Goal: Task Accomplishment & Management: Complete application form

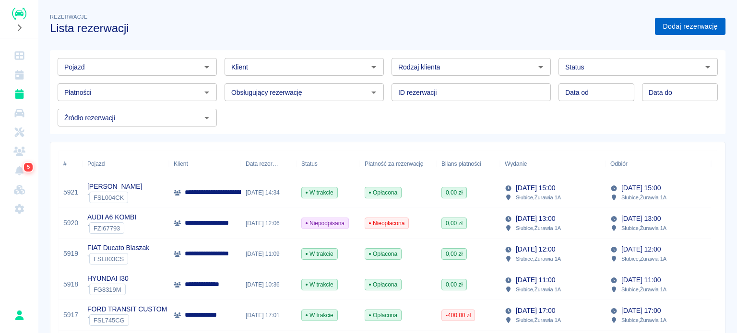
click at [690, 34] on link "Dodaj rezerwację" at bounding box center [690, 27] width 71 height 18
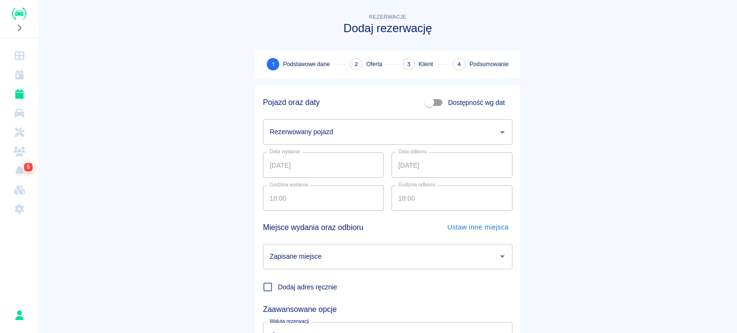
click at [349, 128] on input "Rezerwowany pojazd" at bounding box center [380, 132] width 226 height 17
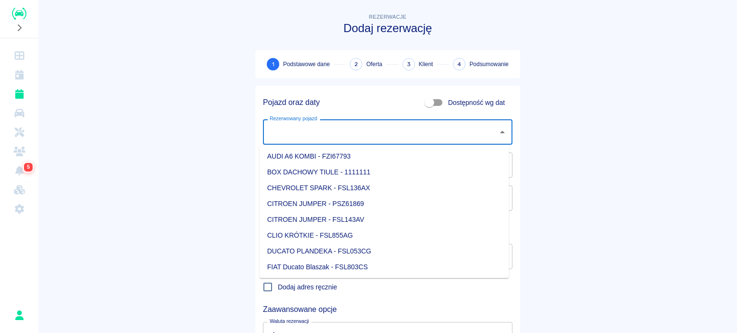
click at [337, 124] on input "Rezerwowany pojazd" at bounding box center [380, 132] width 226 height 17
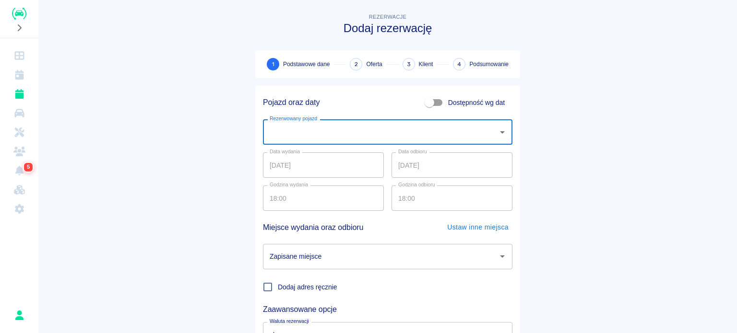
click at [337, 124] on input "Rezerwowany pojazd" at bounding box center [380, 132] width 226 height 17
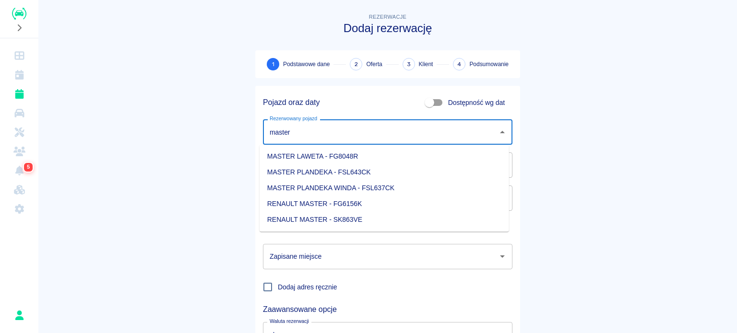
click at [313, 157] on li "MASTER LAWETA - FG8048R" at bounding box center [384, 157] width 249 height 16
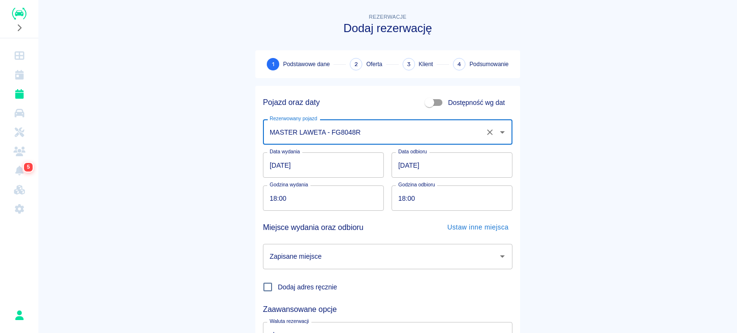
type input "MASTER LAWETA - FG8048R"
click at [398, 163] on input "[DATE]" at bounding box center [451, 165] width 121 height 25
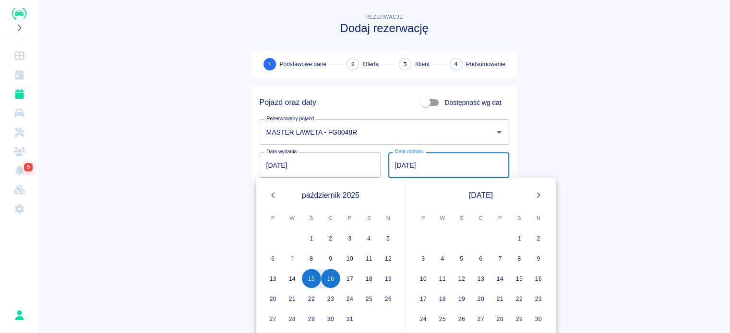
click at [483, 159] on input "[DATE]" at bounding box center [448, 165] width 121 height 25
click at [448, 168] on input "[DATE]" at bounding box center [448, 165] width 121 height 25
click at [225, 173] on main "Rezerwacje Dodaj rezerwację 1 Podstawowe dane 2 Oferta 3 Klient 4 Podsumowanie …" at bounding box center [383, 200] width 691 height 377
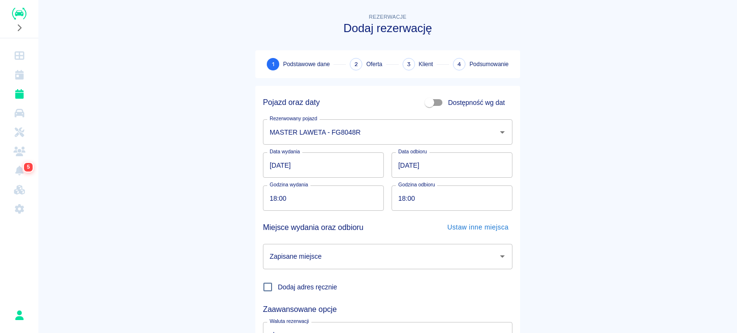
drag, startPoint x: 314, startPoint y: 247, endPoint x: 319, endPoint y: 246, distance: 4.9
click at [316, 247] on div "Zapisane miejsce" at bounding box center [387, 256] width 249 height 25
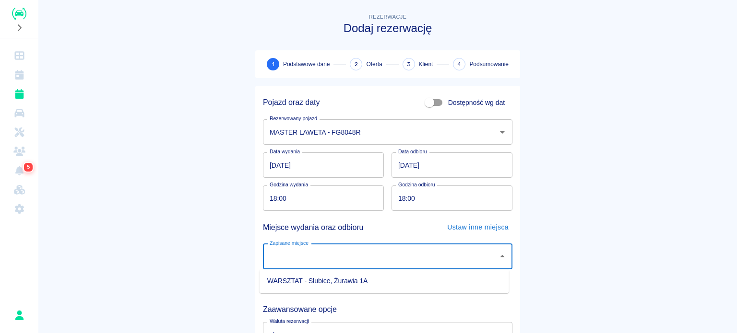
click at [335, 277] on li "WARSZTAT - Słubice, Żurawia 1A" at bounding box center [384, 281] width 249 height 16
type input "WARSZTAT - Słubice, Żurawia 1A"
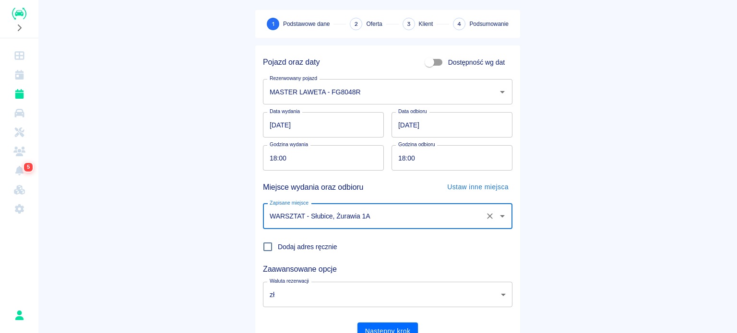
scroll to position [83, 0]
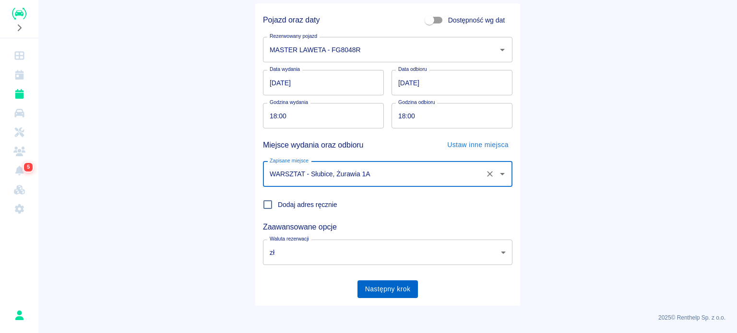
click at [391, 291] on button "Następny krok" at bounding box center [387, 290] width 61 height 18
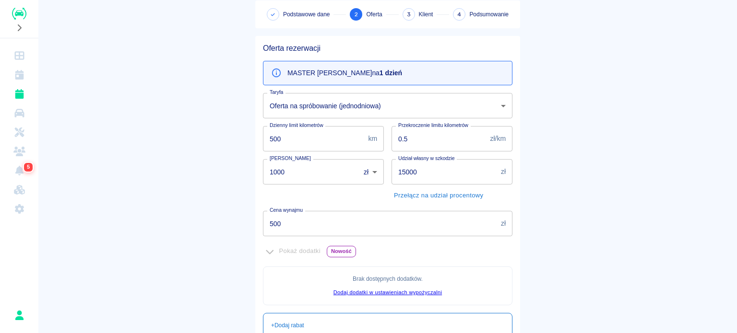
scroll to position [48, 0]
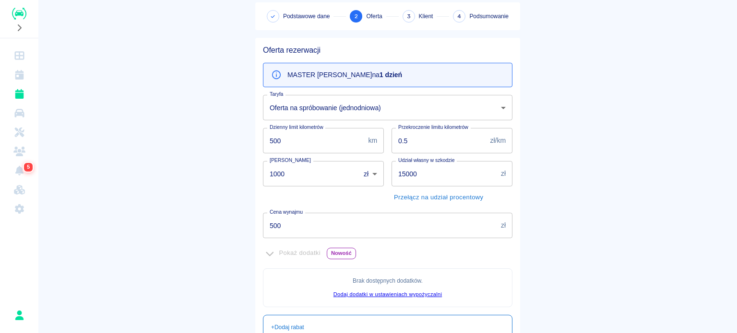
click at [315, 221] on input "500" at bounding box center [380, 225] width 234 height 25
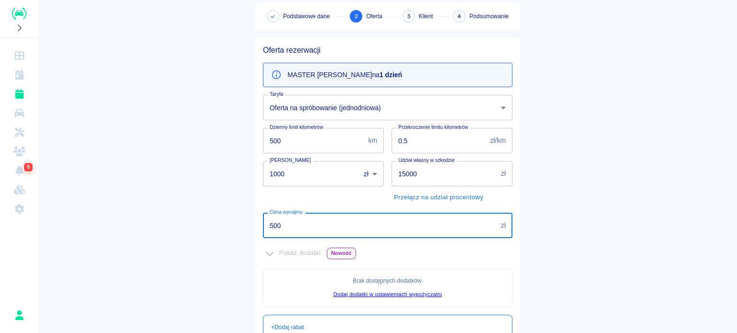
click at [200, 200] on main "Rezerwacje Dodaj rezerwację Podstawowe dane 2 Oferta 3 Klient 4 Podsumowanie Of…" at bounding box center [387, 221] width 698 height 515
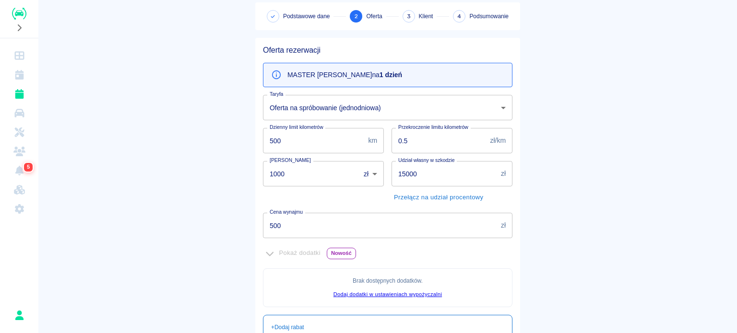
click at [233, 138] on main "Rezerwacje Dodaj rezerwację Podstawowe dane 2 Oferta 3 Klient 4 Podsumowanie Of…" at bounding box center [387, 221] width 698 height 515
click at [290, 172] on input "1000" at bounding box center [308, 173] width 90 height 25
click at [225, 183] on main "Rezerwacje Dodaj rezerwację Podstawowe dane 2 Oferta 3 Klient 4 Podsumowanie Of…" at bounding box center [387, 221] width 698 height 515
click at [261, 199] on div "Kaucja 1000 zł PLN ​ [PERSON_NAME]" at bounding box center [319, 180] width 129 height 52
click at [298, 179] on input "1000" at bounding box center [308, 173] width 90 height 25
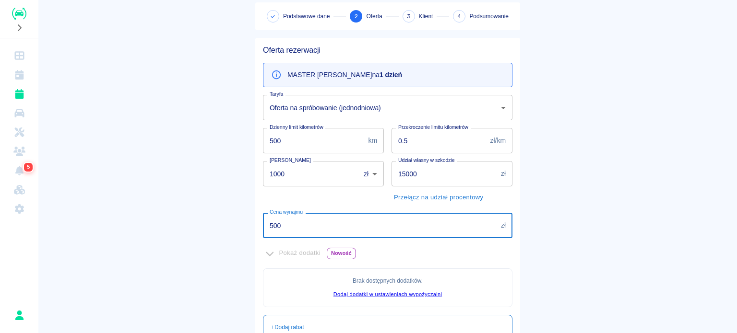
click at [309, 221] on input "500" at bounding box center [380, 225] width 234 height 25
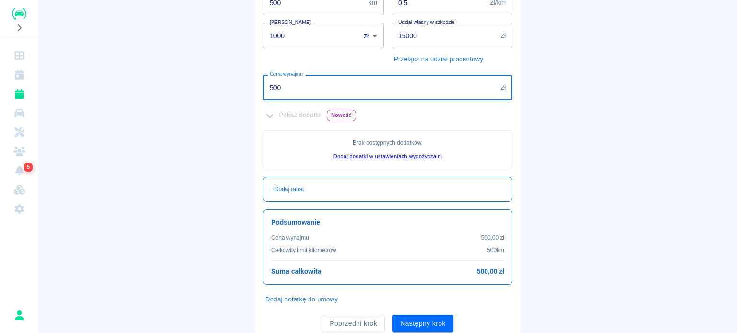
scroll to position [220, 0]
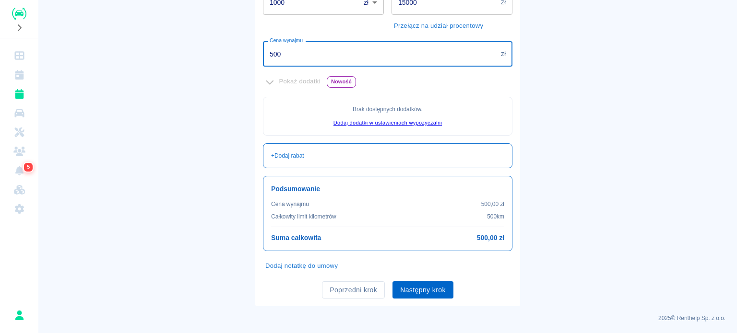
click at [413, 296] on button "Następny krok" at bounding box center [422, 291] width 61 height 18
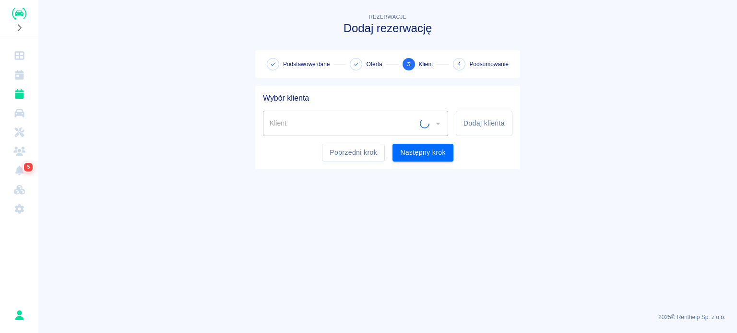
scroll to position [0, 0]
click at [485, 114] on button "Dodaj klienta" at bounding box center [484, 123] width 57 height 25
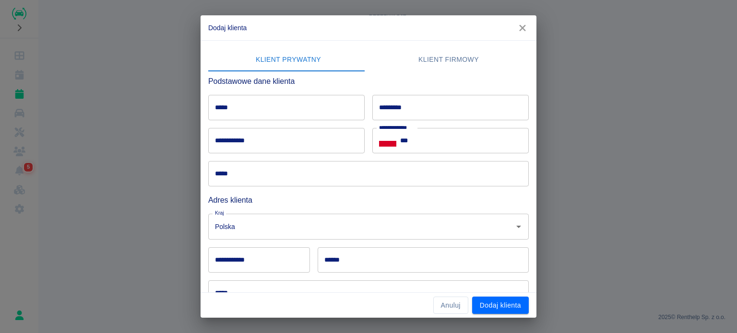
click at [262, 105] on input "*****" at bounding box center [286, 107] width 156 height 25
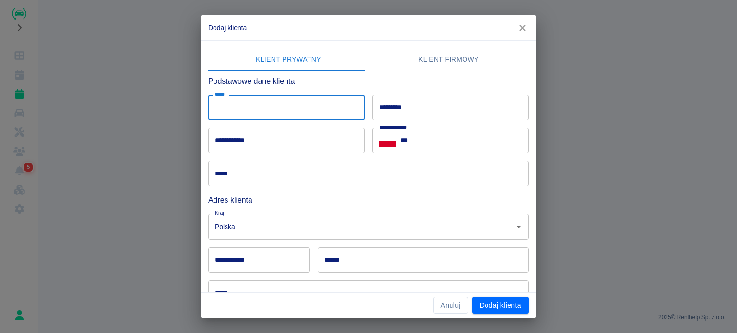
click at [264, 119] on input "*****" at bounding box center [286, 107] width 156 height 25
type input "********"
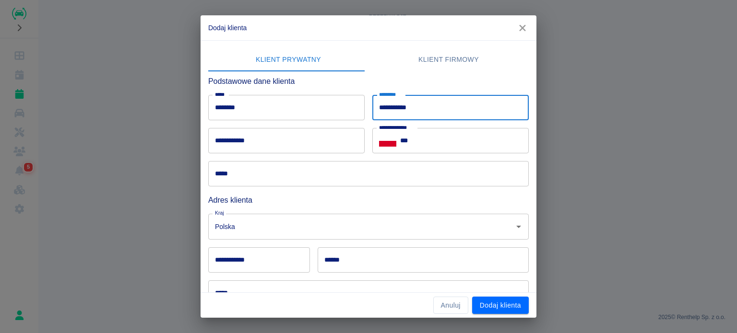
type input "**********"
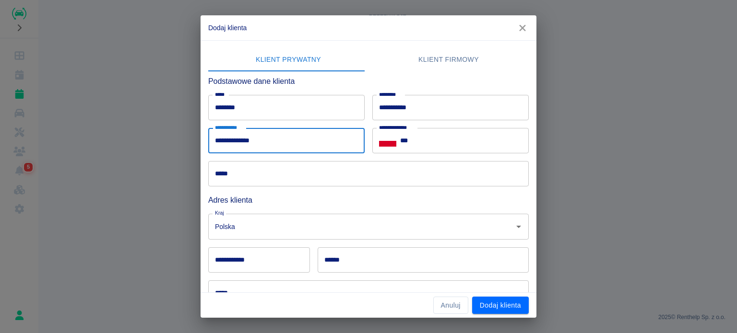
type input "**********"
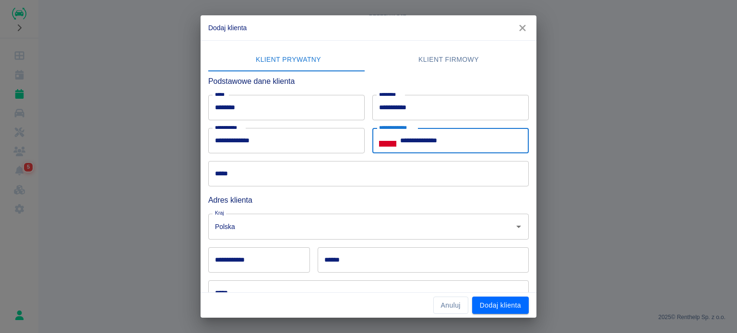
type input "**********"
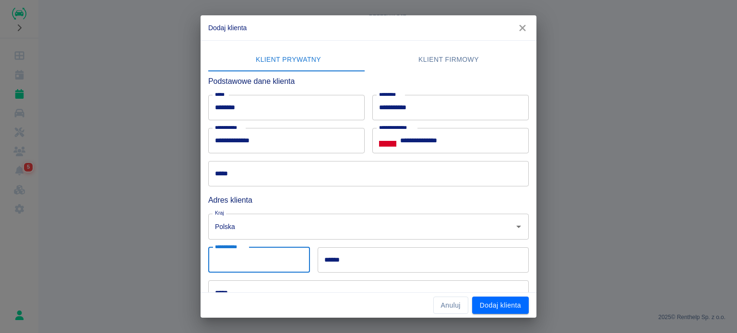
drag, startPoint x: 245, startPoint y: 251, endPoint x: 246, endPoint y: 246, distance: 5.5
click at [245, 251] on div "**********" at bounding box center [259, 260] width 102 height 25
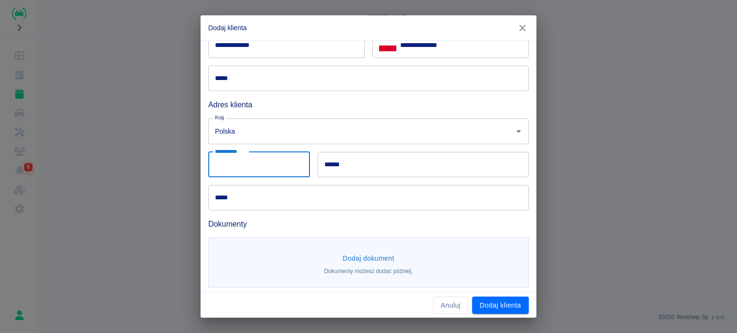
scroll to position [98, 0]
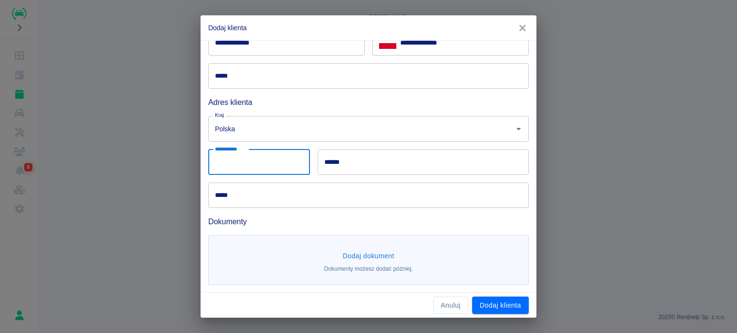
click at [259, 164] on input "**********" at bounding box center [259, 162] width 102 height 25
type input "******"
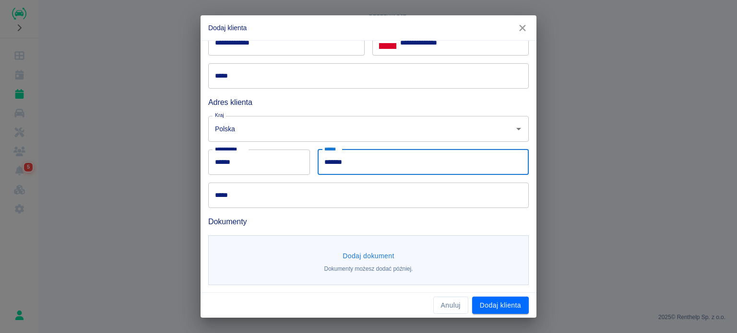
type input "*******"
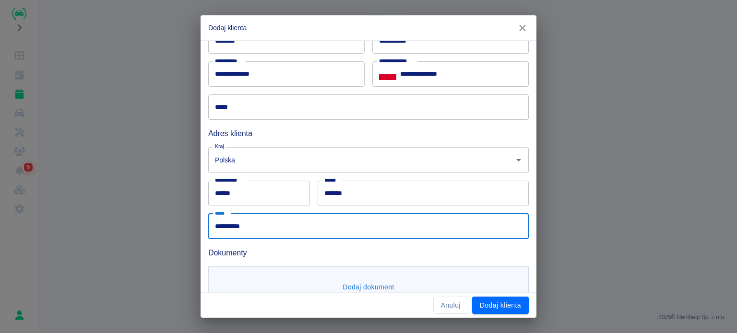
scroll to position [50, 0]
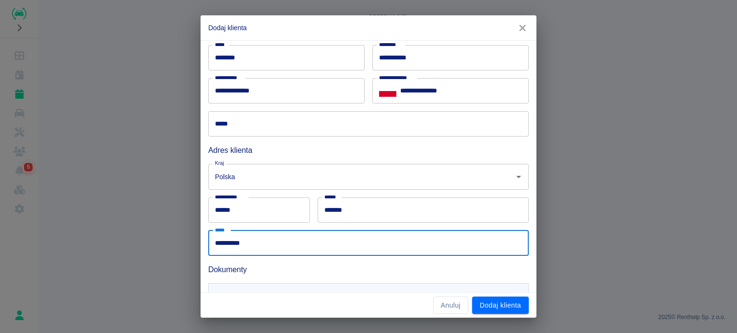
type input "**********"
click at [310, 120] on input "*****" at bounding box center [368, 123] width 320 height 25
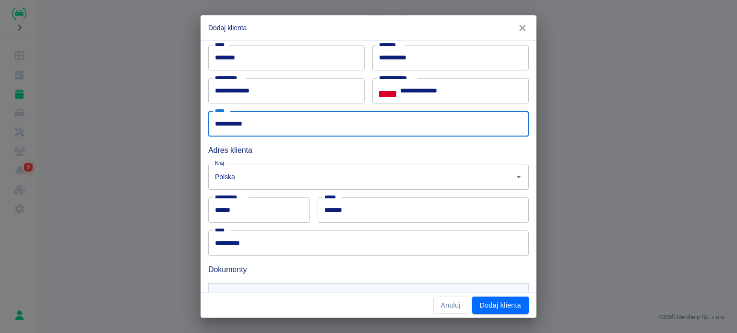
type input "**********"
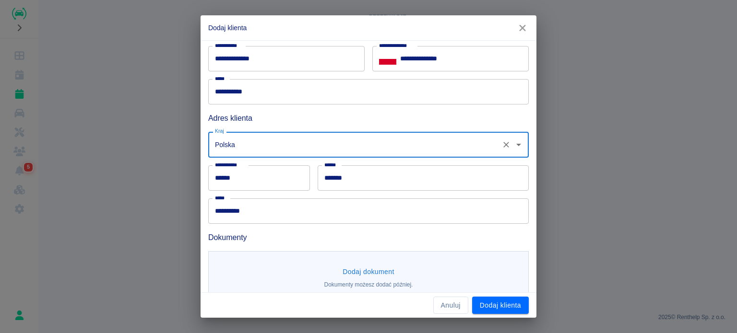
scroll to position [98, 0]
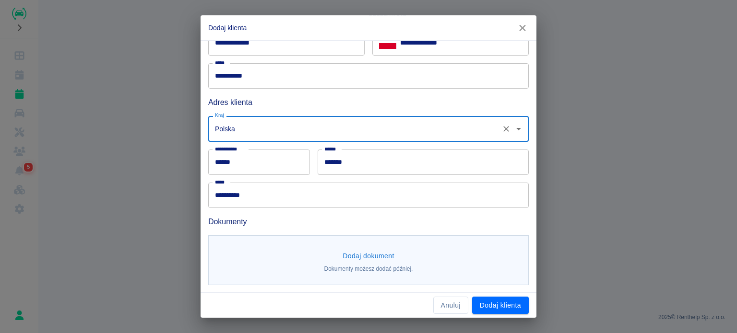
click at [346, 252] on button "Dodaj dokument" at bounding box center [368, 257] width 59 height 18
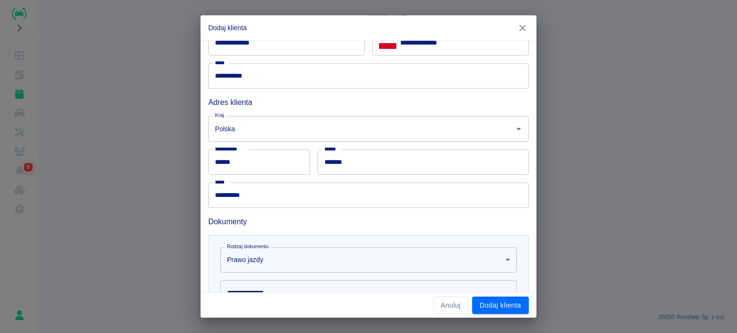
scroll to position [238, 0]
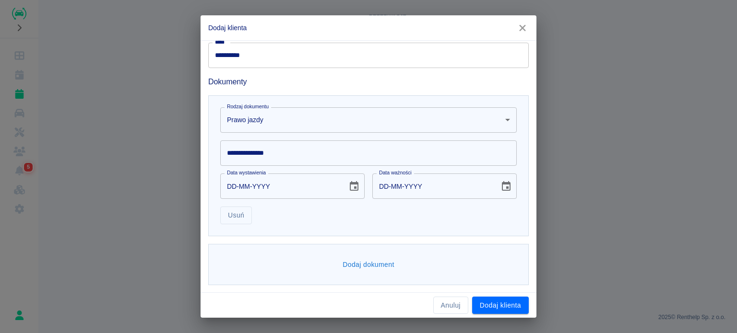
click at [281, 156] on div "**********" at bounding box center [368, 153] width 296 height 25
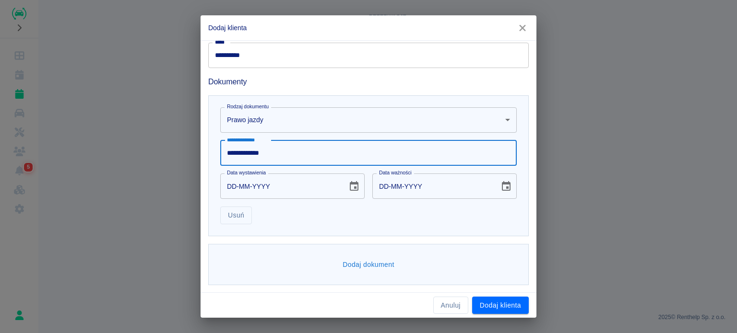
type input "**********"
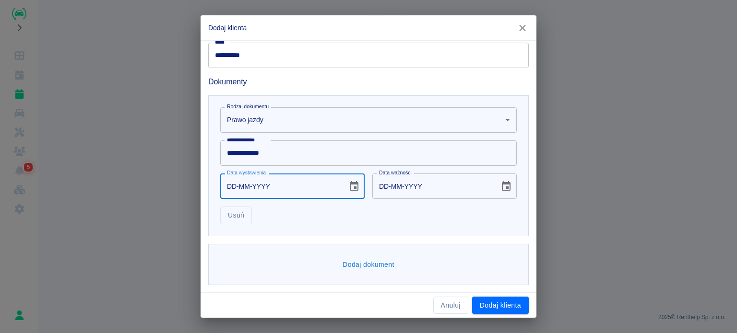
click at [221, 177] on input "DD-MM-YYYY" at bounding box center [280, 186] width 120 height 25
type input "20-02-0002"
type input "20-02-0012"
type input "20-02-0020"
type input "20-02-0030"
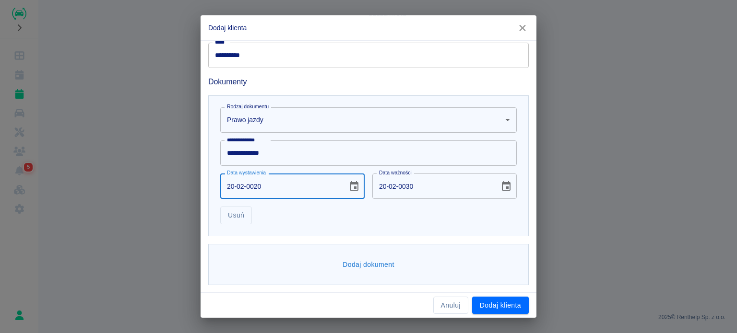
type input "20-02-0201"
type input "20-02-0211"
type input "[DATE]"
type input "20-02-0002"
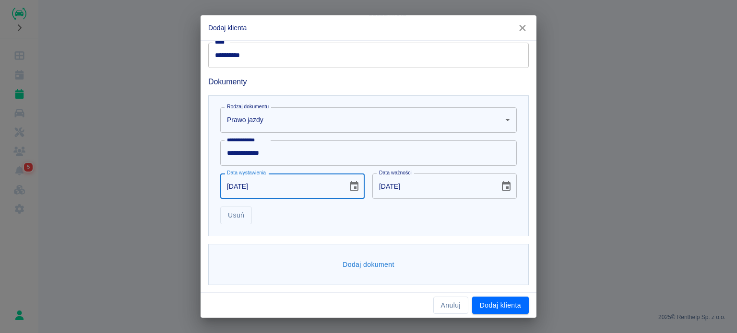
type input "20-02-0012"
type input "20-02-0020"
type input "20-02-0030"
type input "20-02-0200"
type input "20-02-0210"
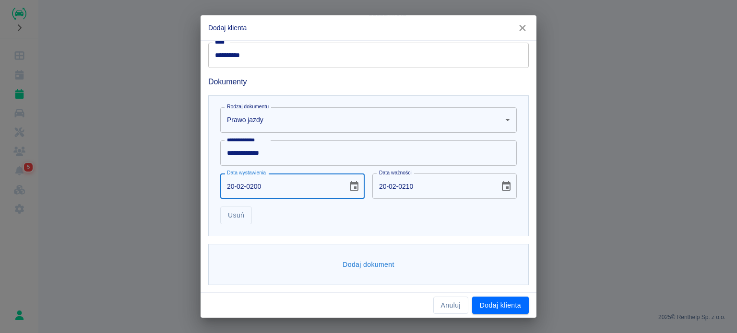
type input "[DATE]"
click at [381, 182] on input "[DATE]" at bounding box center [432, 186] width 120 height 25
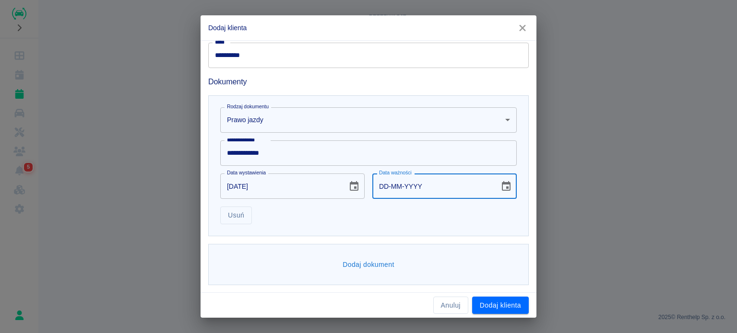
type input "DD-MM-YYYY"
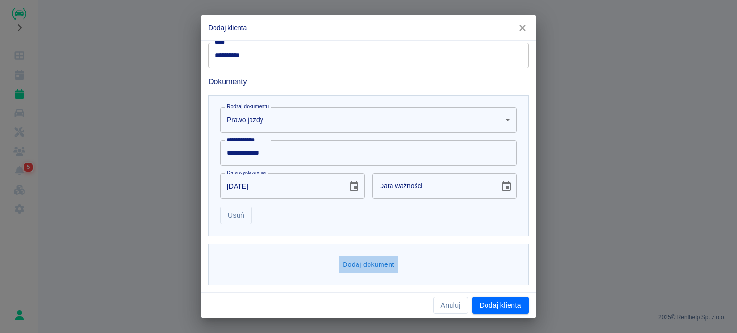
click at [372, 260] on button "Dodaj dokument" at bounding box center [368, 265] width 59 height 18
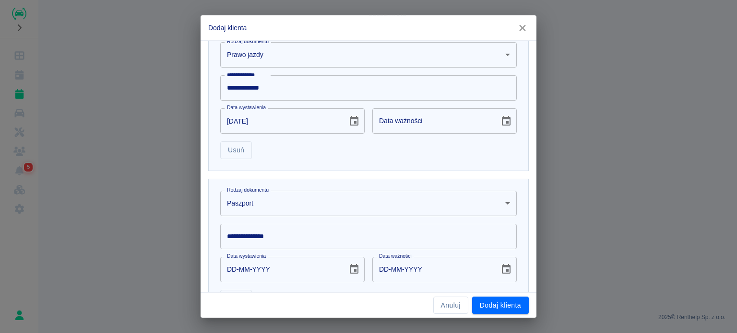
scroll to position [386, 0]
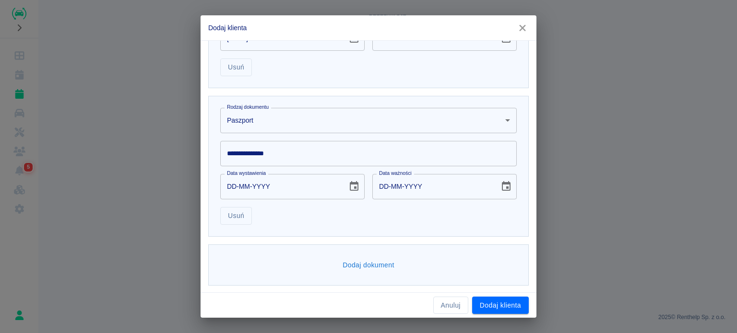
click at [338, 130] on body "**********" at bounding box center [368, 166] width 737 height 333
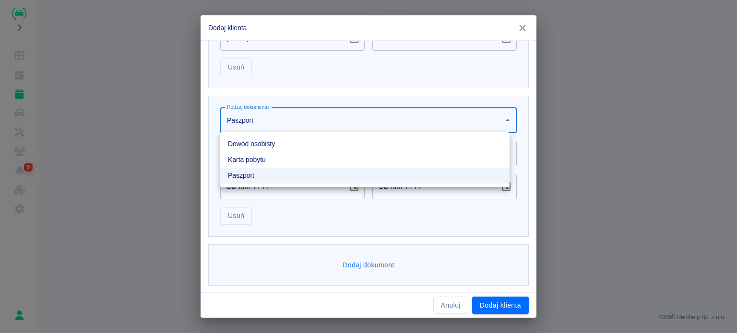
click at [319, 143] on li "Dowód osobisty" at bounding box center [364, 144] width 289 height 16
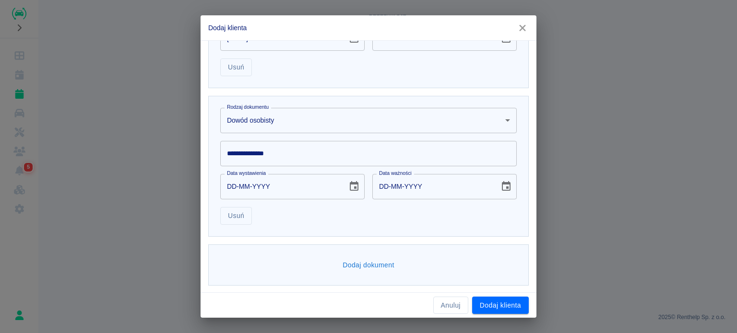
click at [314, 144] on input "**********" at bounding box center [368, 153] width 296 height 25
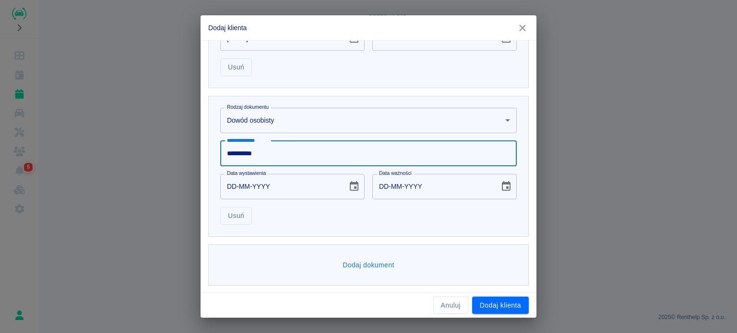
type input "**********"
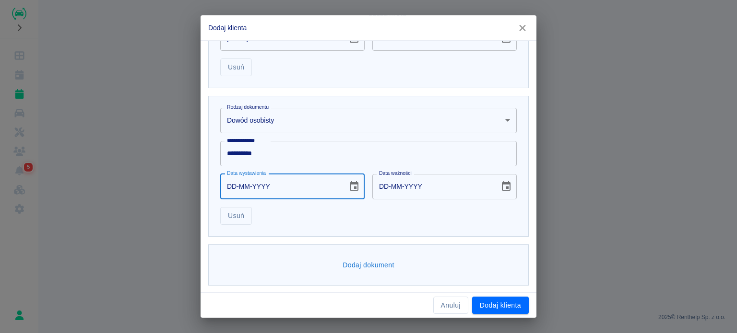
click at [233, 181] on input "DD-MM-YYYY" at bounding box center [280, 186] width 120 height 25
type input "01-09-0002"
type input "01-09-0012"
type input "01-09-0020"
type input "01-09-0030"
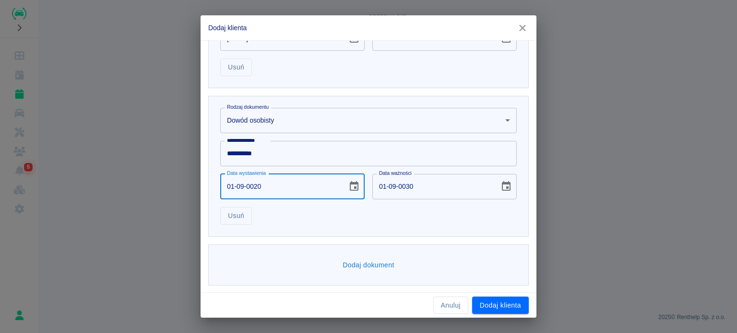
type input "01-09-0201"
type input "01-09-0211"
type input "[DATE]"
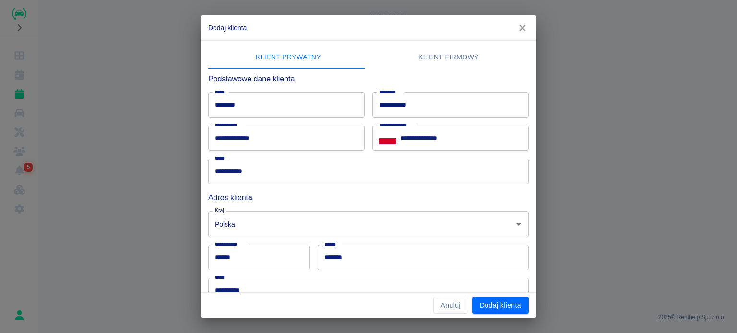
scroll to position [0, 0]
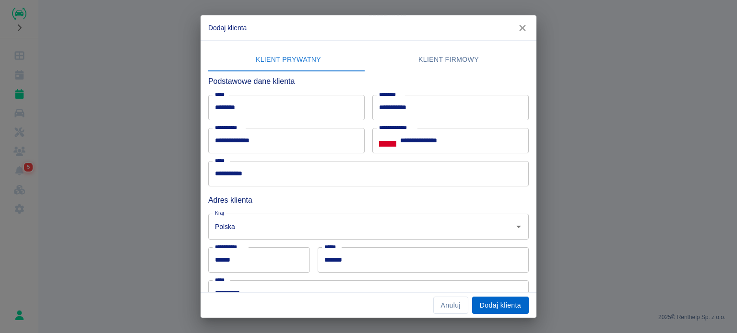
type input "[DATE]"
click at [501, 309] on button "Dodaj klienta" at bounding box center [500, 306] width 57 height 18
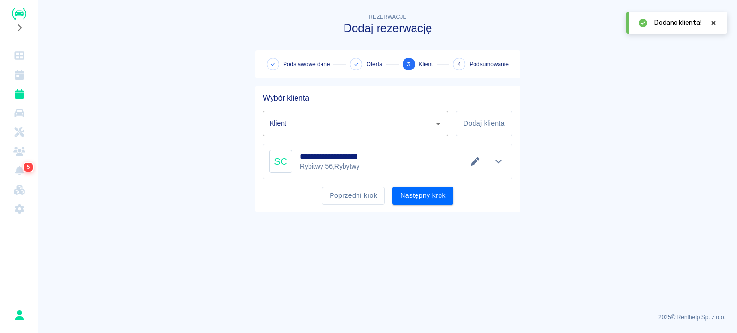
type input "[PERSON_NAME] ([PHONE_NUMBER])"
click at [431, 195] on button "Następny krok" at bounding box center [422, 196] width 61 height 18
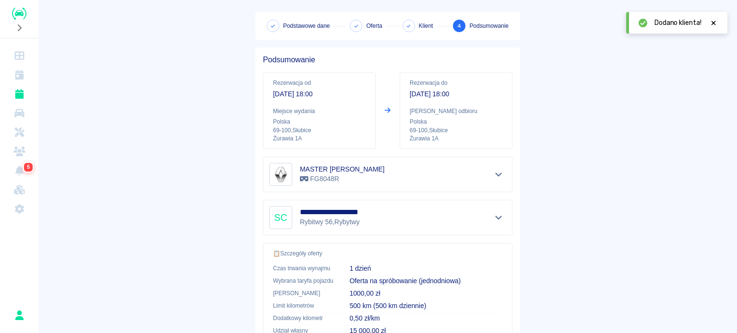
scroll to position [182, 0]
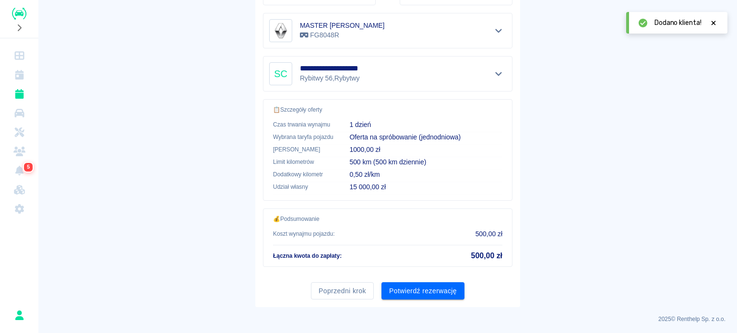
click at [439, 280] on div "Poprzedni krok Potwierdź rezerwację" at bounding box center [383, 287] width 257 height 25
click at [437, 284] on button "Potwierdź rezerwację" at bounding box center [422, 292] width 83 height 18
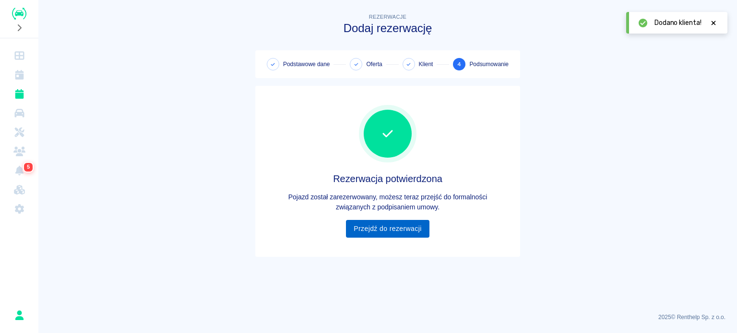
click at [403, 223] on link "Przejdź do rezerwacji" at bounding box center [387, 229] width 83 height 18
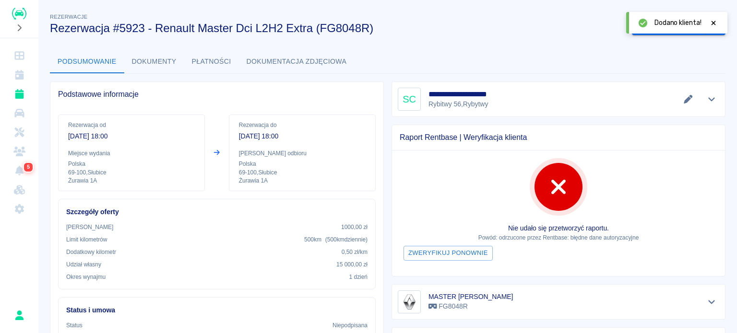
click at [715, 20] on icon at bounding box center [713, 23] width 9 height 7
click at [638, 26] on button "Wygeneruj umowę" at bounding box center [669, 27] width 74 height 18
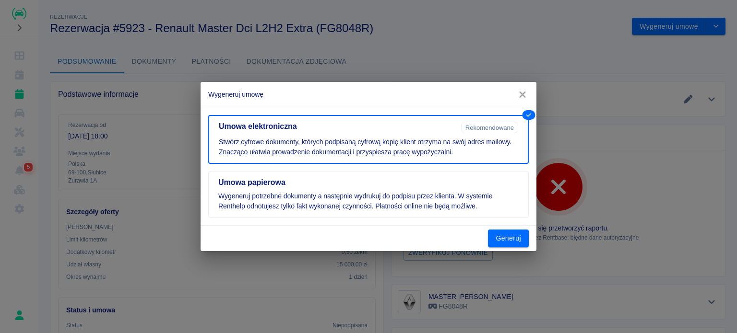
click at [495, 241] on button "Generuj" at bounding box center [508, 239] width 41 height 18
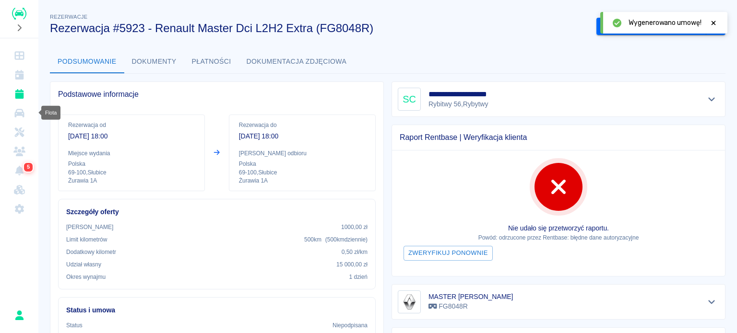
click at [12, 111] on link "Flota" at bounding box center [19, 113] width 31 height 19
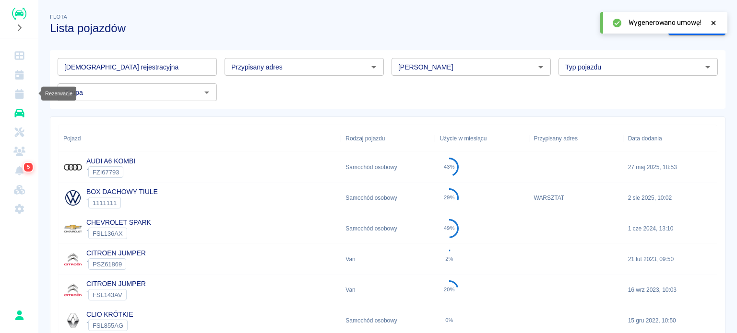
click at [17, 89] on icon "Rezerwacje" at bounding box center [19, 94] width 12 height 10
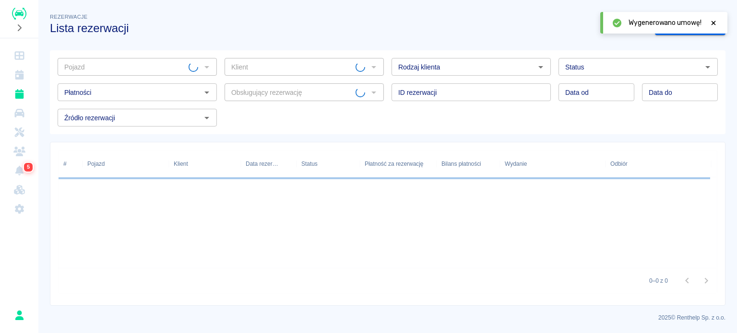
click at [715, 23] on icon at bounding box center [713, 23] width 9 height 7
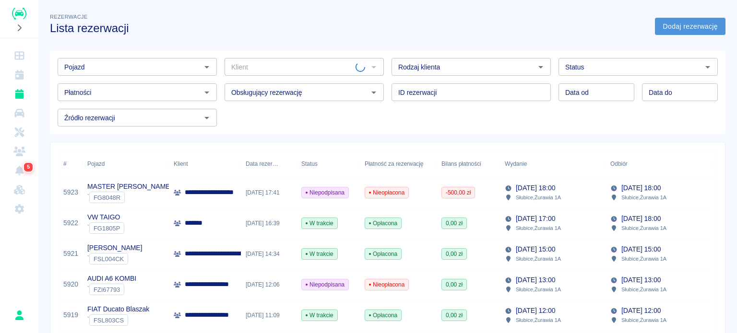
click at [681, 29] on link "Dodaj rezerwację" at bounding box center [690, 27] width 71 height 18
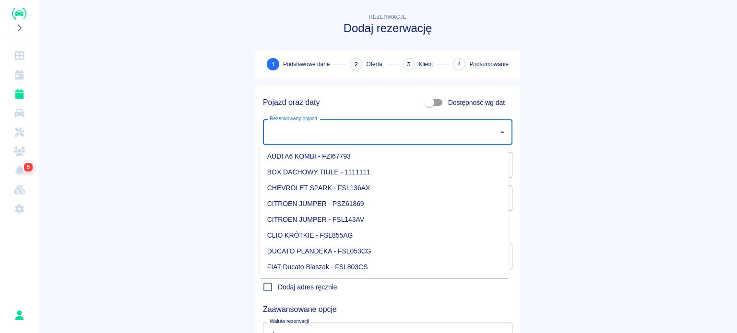
click at [292, 127] on div "Rezerwowany pojazd Rezerwowany pojazd" at bounding box center [387, 131] width 249 height 25
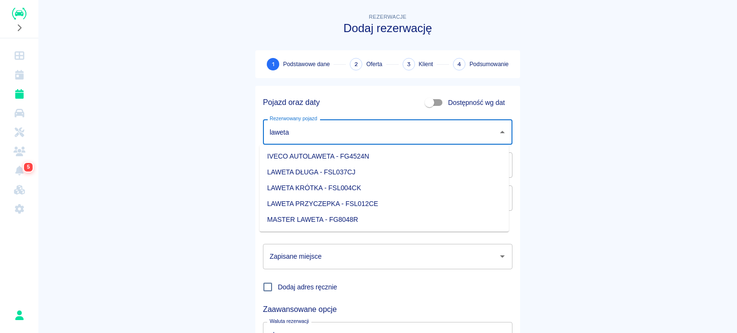
click at [363, 176] on li "LAWETA DŁUGA - FSL037CJ" at bounding box center [384, 173] width 249 height 16
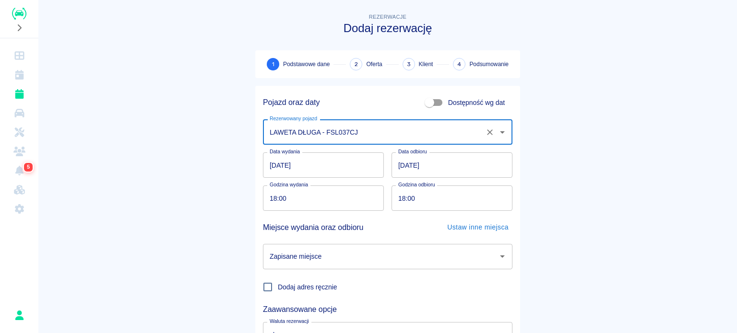
type input "LAWETA DŁUGA - FSL037CJ"
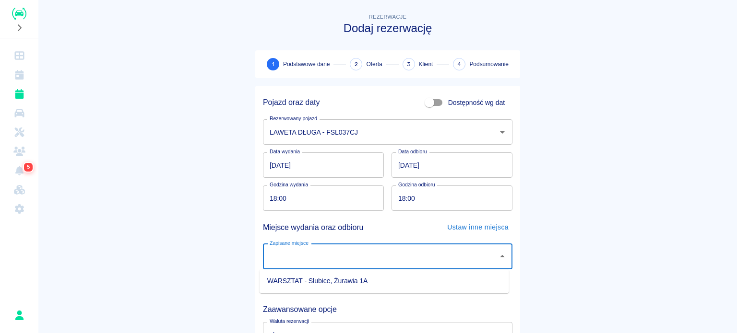
click at [326, 253] on input "Zapisane miejsce" at bounding box center [380, 256] width 226 height 17
drag, startPoint x: 341, startPoint y: 283, endPoint x: 353, endPoint y: 271, distance: 17.0
click at [341, 283] on li "WARSZTAT - Słubice, Żurawia 1A" at bounding box center [384, 281] width 249 height 16
type input "WARSZTAT - Słubice, Żurawia 1A"
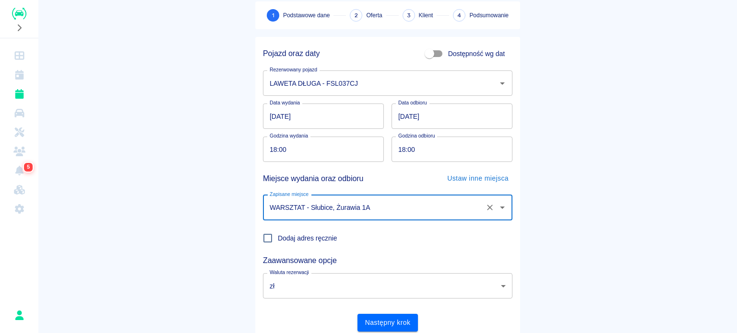
scroll to position [83, 0]
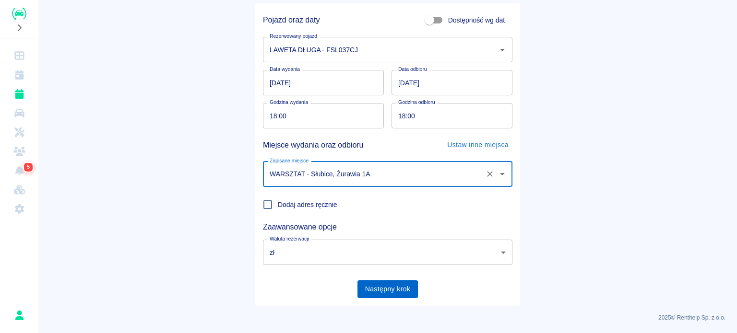
click at [414, 292] on button "Następny krok" at bounding box center [387, 290] width 61 height 18
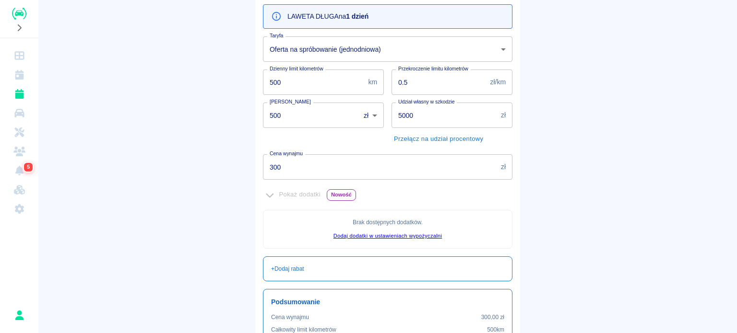
scroll to position [220, 0]
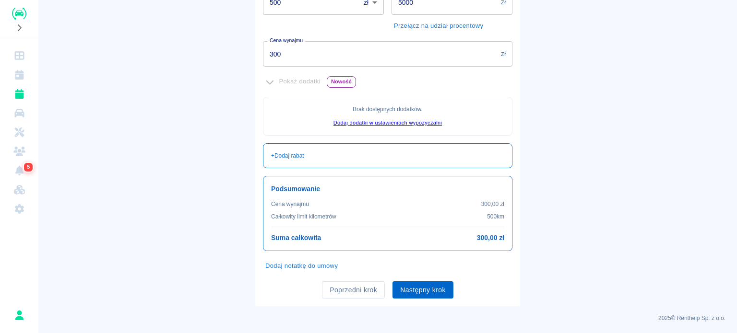
click at [421, 289] on button "Następny krok" at bounding box center [422, 291] width 61 height 18
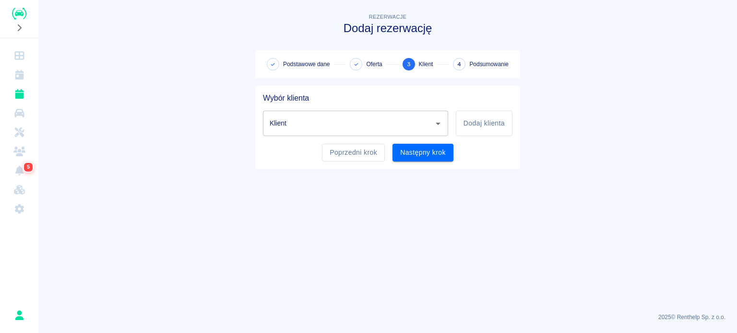
click at [345, 121] on input "Klient" at bounding box center [348, 123] width 162 height 17
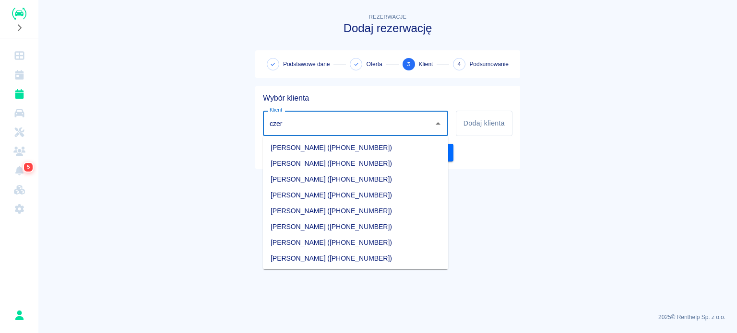
click at [332, 243] on li "[PERSON_NAME] ([PHONE_NUMBER])" at bounding box center [355, 243] width 185 height 16
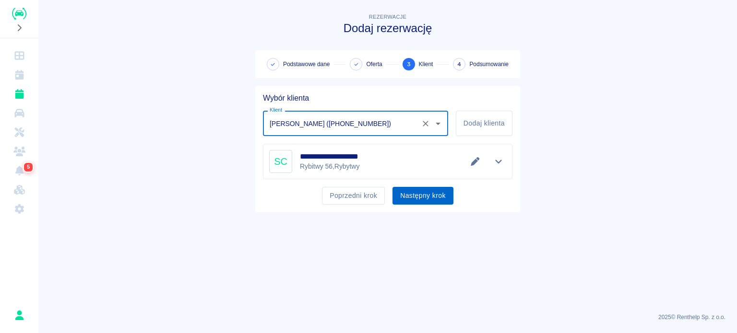
type input "[PERSON_NAME] ([PHONE_NUMBER])"
click at [413, 198] on button "Następny krok" at bounding box center [422, 196] width 61 height 18
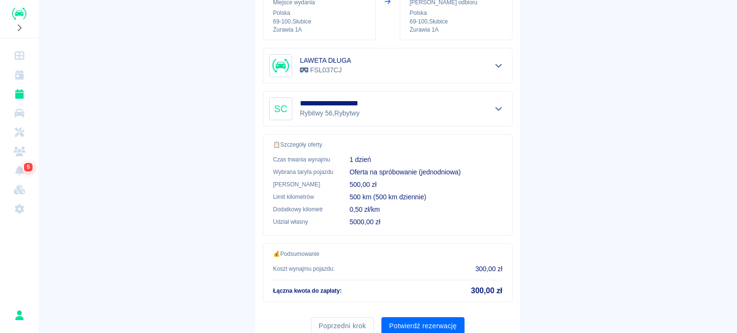
scroll to position [182, 0]
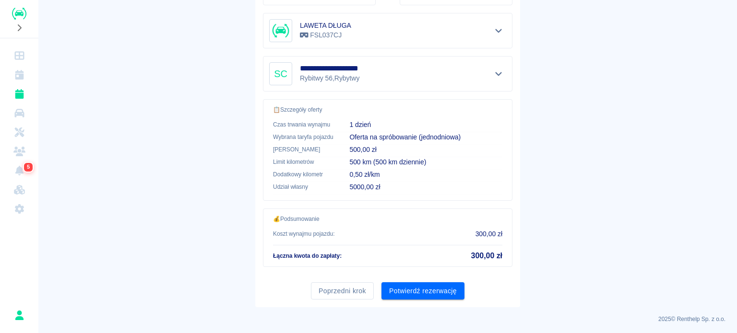
click at [530, 71] on main "**********" at bounding box center [387, 68] width 698 height 478
click at [495, 73] on icon "Pokaż szczegóły" at bounding box center [498, 74] width 7 height 4
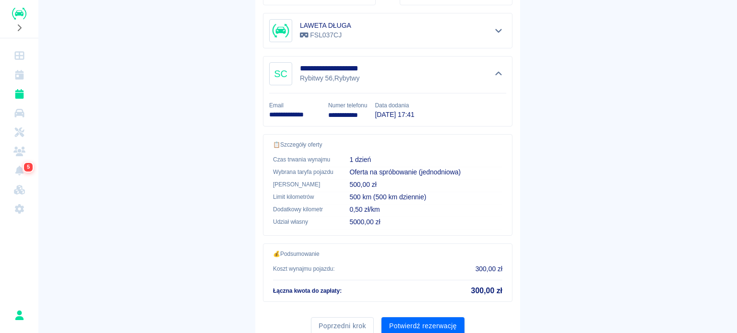
click at [495, 74] on icon "Ukryj szczegóły" at bounding box center [498, 74] width 11 height 9
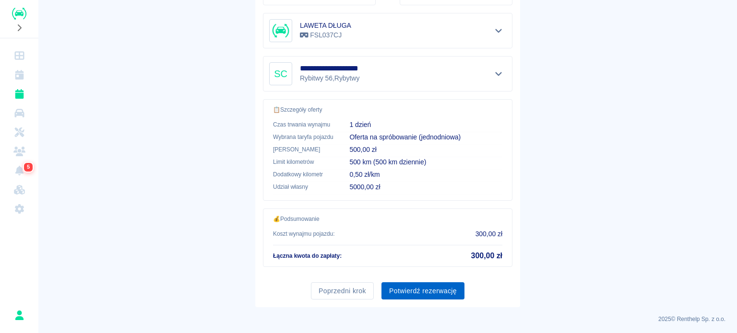
click at [431, 294] on button "Potwierdź rezerwację" at bounding box center [422, 292] width 83 height 18
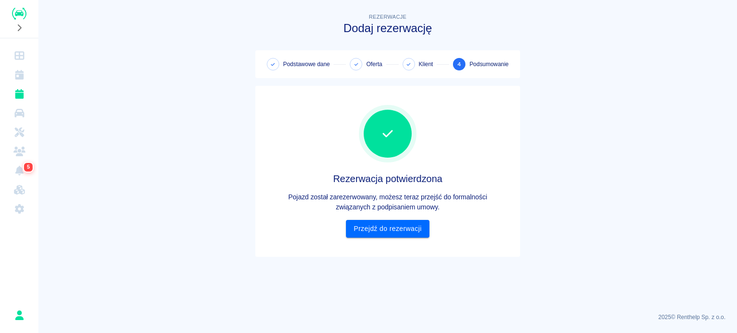
scroll to position [0, 0]
click at [394, 234] on link "Przejdź do rezerwacji" at bounding box center [387, 229] width 83 height 18
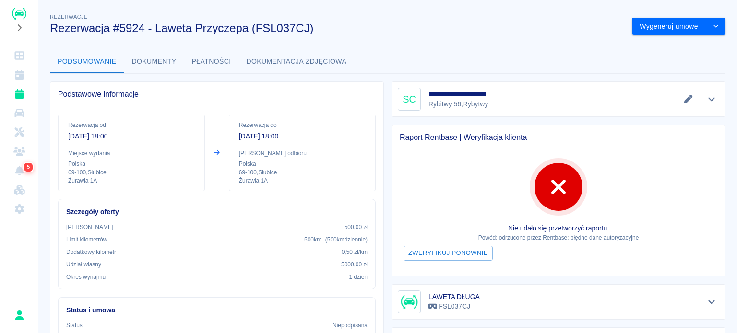
click at [684, 100] on icon "Edytuj dane" at bounding box center [688, 99] width 9 height 9
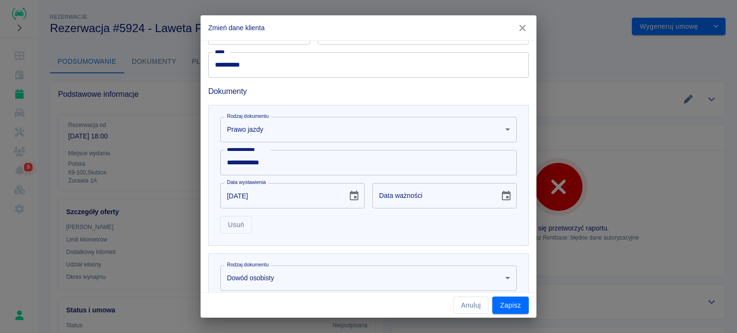
scroll to position [144, 0]
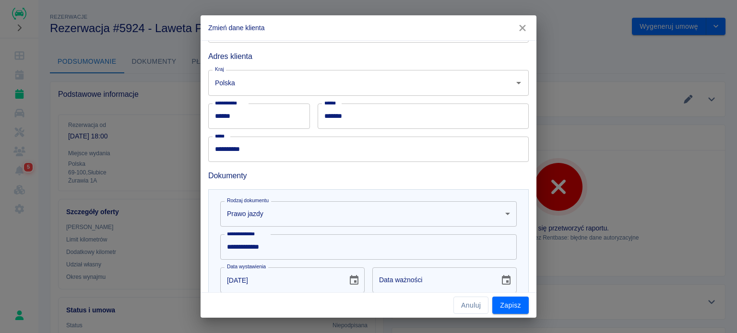
drag, startPoint x: 364, startPoint y: 120, endPoint x: 355, endPoint y: 120, distance: 8.6
click at [364, 119] on input "*******" at bounding box center [423, 116] width 211 height 25
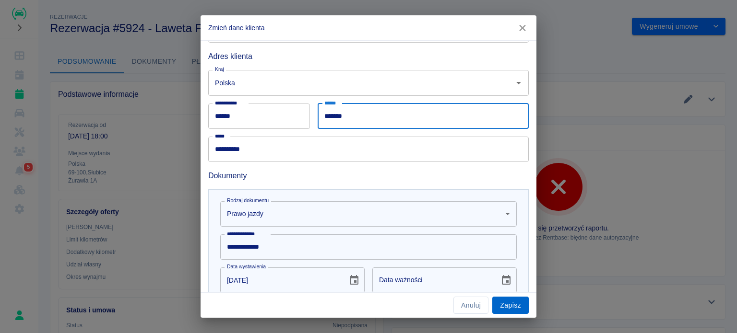
type input "*******"
click at [511, 306] on button "Zapisz" at bounding box center [510, 306] width 36 height 18
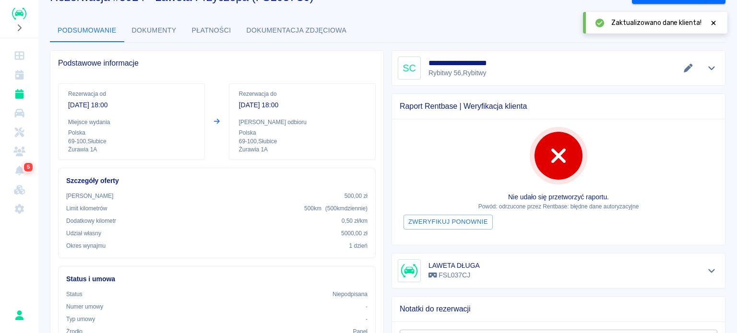
scroll to position [48, 0]
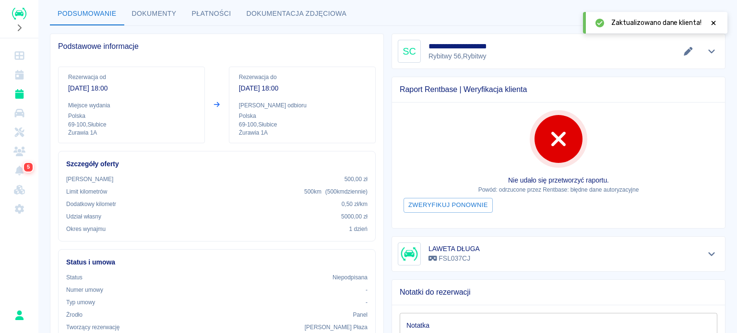
click at [711, 22] on icon at bounding box center [713, 23] width 9 height 7
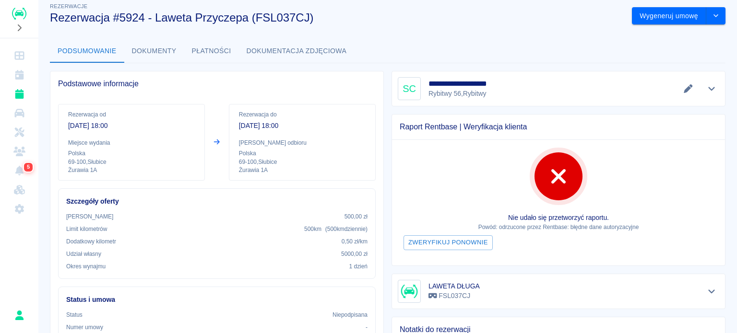
scroll to position [0, 0]
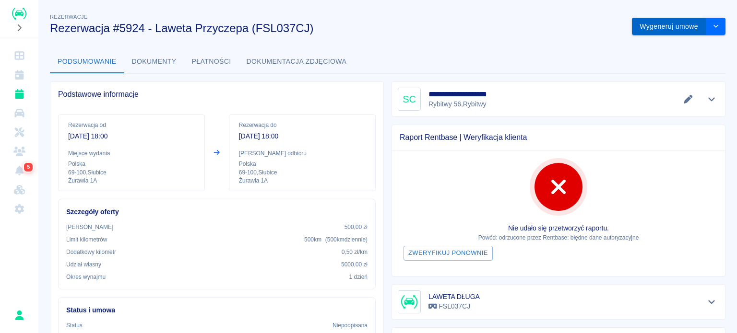
click at [654, 26] on button "Wygeneruj umowę" at bounding box center [669, 27] width 74 height 18
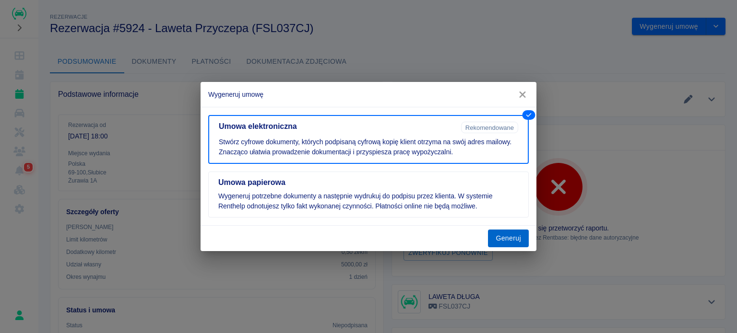
click at [517, 232] on button "Generuj" at bounding box center [508, 239] width 41 height 18
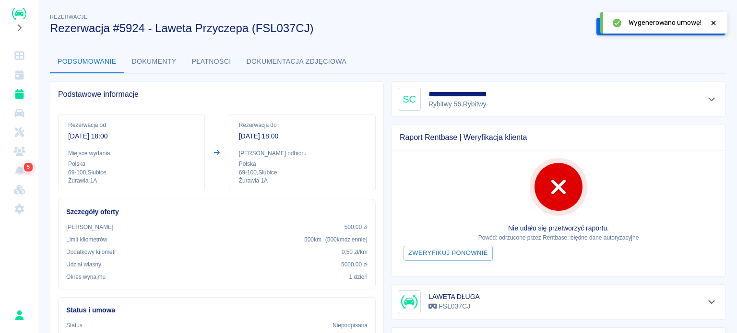
click at [712, 22] on icon at bounding box center [713, 23] width 4 height 4
